Goal: Find specific page/section: Find specific page/section

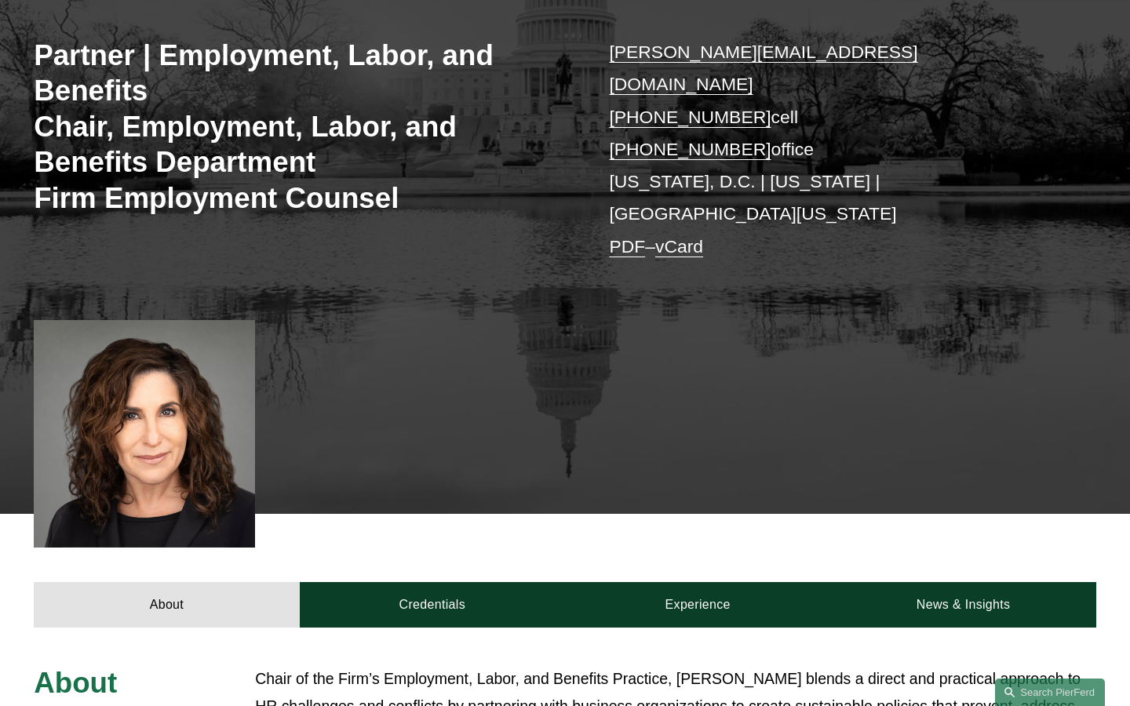
scroll to position [155, 0]
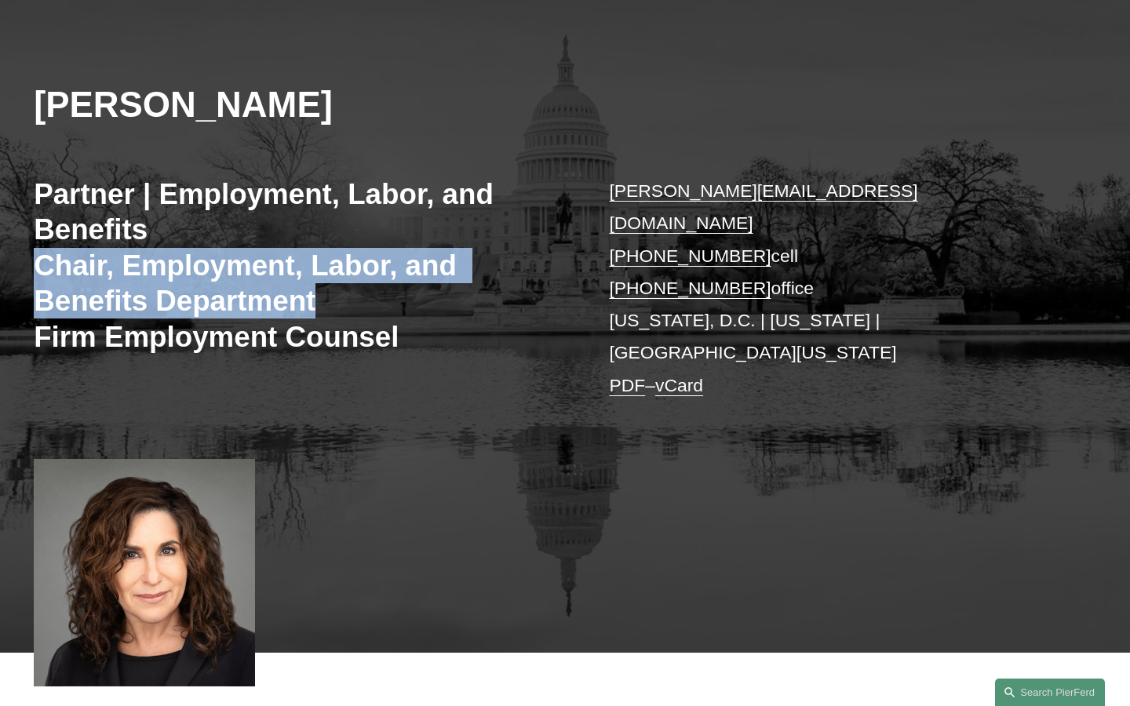
drag, startPoint x: 49, startPoint y: 238, endPoint x: 373, endPoint y: 278, distance: 327.2
click at [373, 278] on div "[PERSON_NAME] Partner | Employment, Labor, and Benefits Chair, Employment, Labo…" at bounding box center [565, 333] width 1130 height 637
copy h3 "Chair, Employment, Labor, and Benefits Department"
click at [373, 278] on h3 "Partner | Employment, Labor, and Benefits Chair, Employment, Labor, and Benefit…" at bounding box center [299, 266] width 531 height 178
drag, startPoint x: 373, startPoint y: 278, endPoint x: 64, endPoint y: 242, distance: 312.0
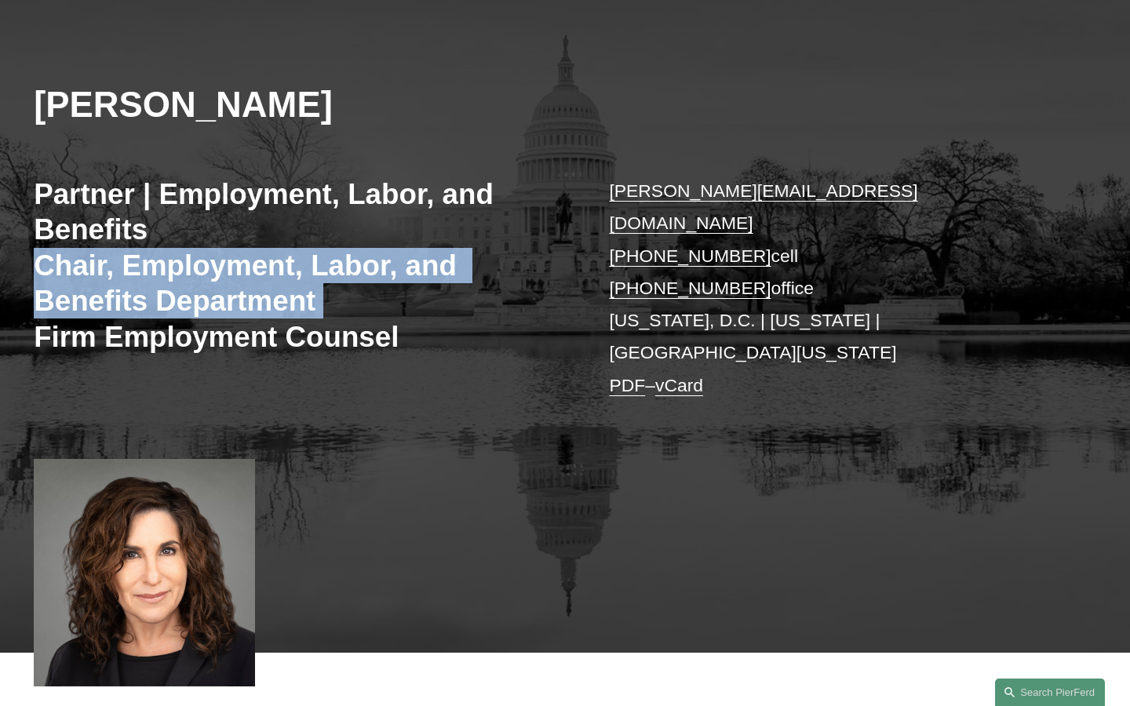
click at [63, 242] on h3 "Partner | Employment, Labor, and Benefits Chair, Employment, Labor, and Benefit…" at bounding box center [299, 266] width 531 height 178
